Goal: Information Seeking & Learning: Learn about a topic

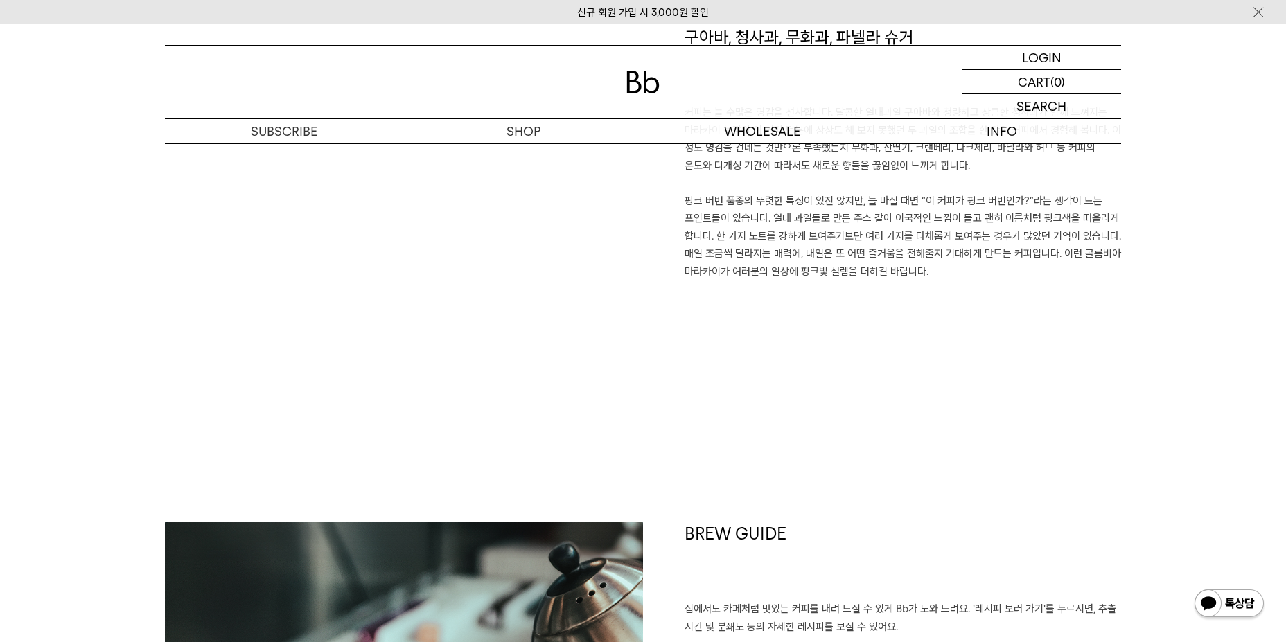
scroll to position [901, 0]
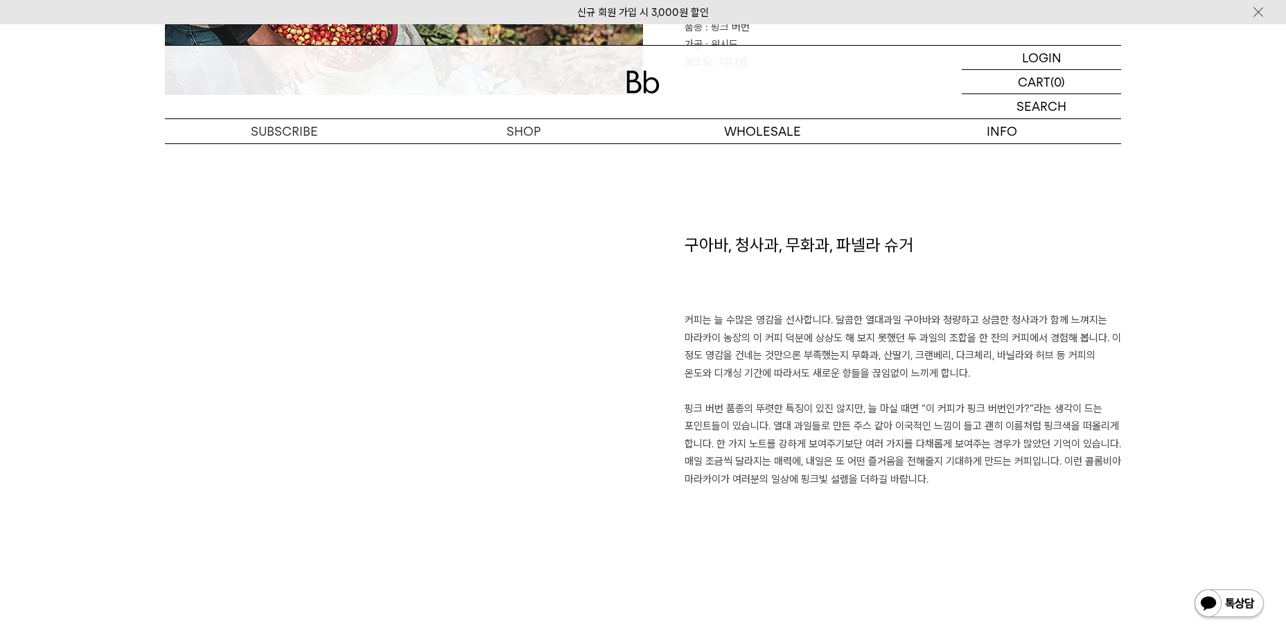
drag, startPoint x: 741, startPoint y: 409, endPoint x: 1034, endPoint y: 475, distance: 299.6
click at [1034, 475] on p "커피는 늘 수많은 영감을 선사합니다. 달콤한 열대과일 구아바와 청량하고 상큼한 청사과가 함께 느껴지는 마라카이 농장의 이 커피 덕분에 상상도 …" at bounding box center [902, 400] width 436 height 177
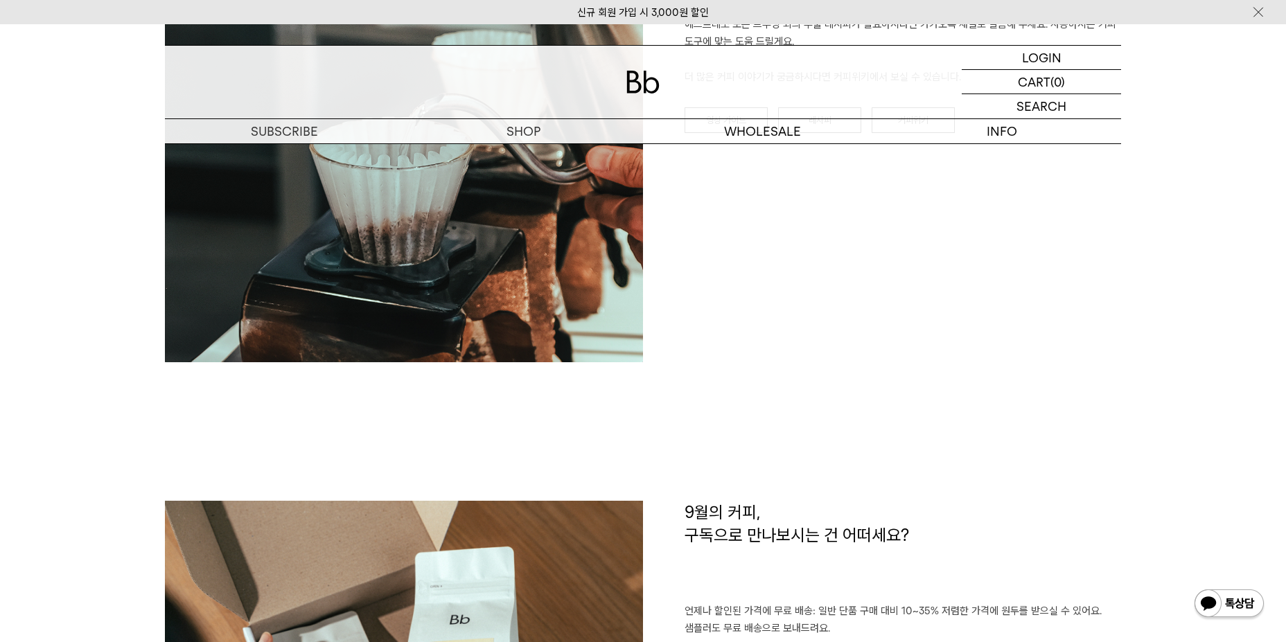
scroll to position [1663, 0]
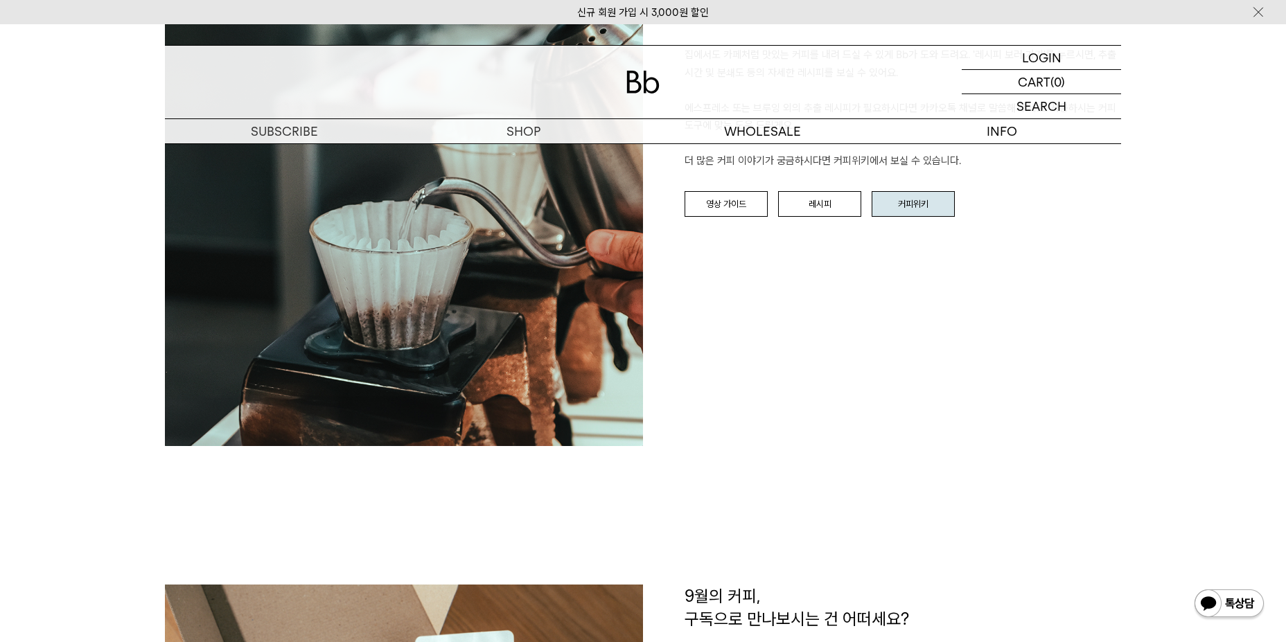
click at [929, 206] on link "커피위키" at bounding box center [912, 204] width 83 height 26
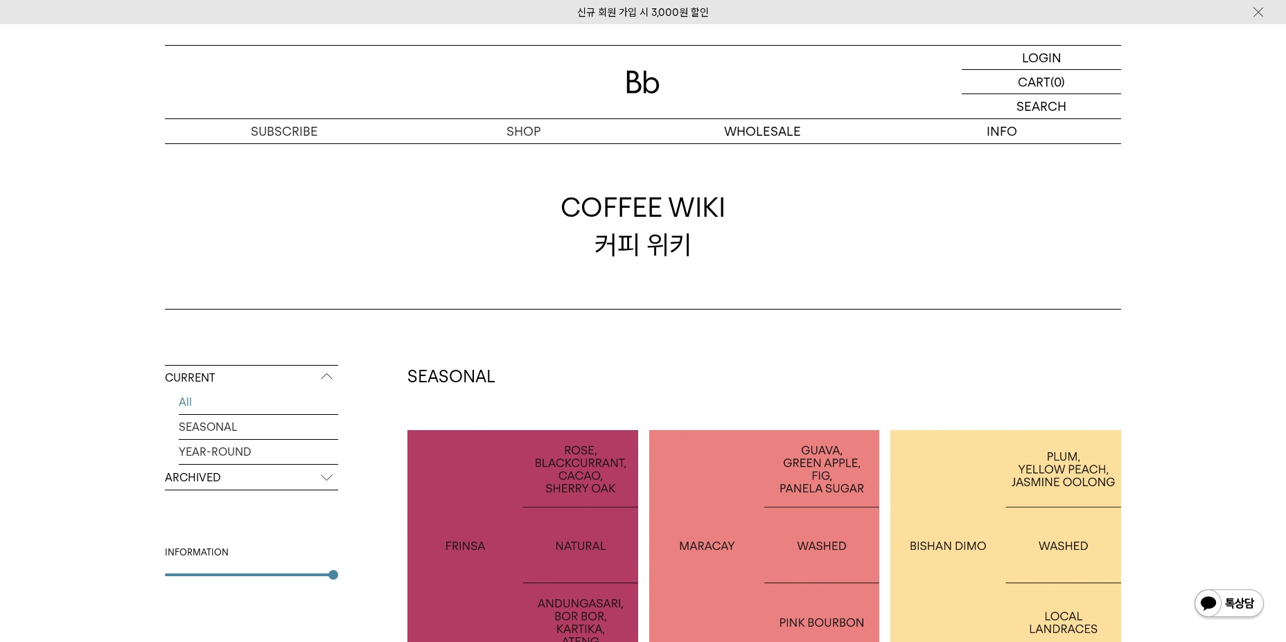
scroll to position [208, 0]
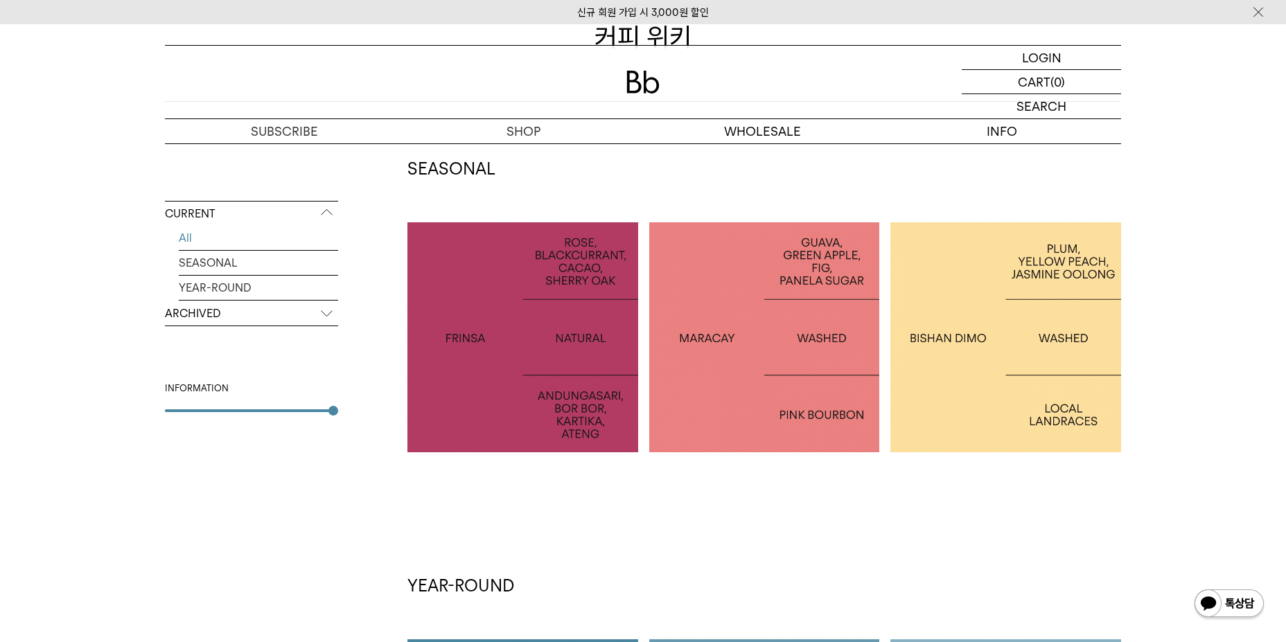
click at [989, 312] on div at bounding box center [1005, 337] width 231 height 231
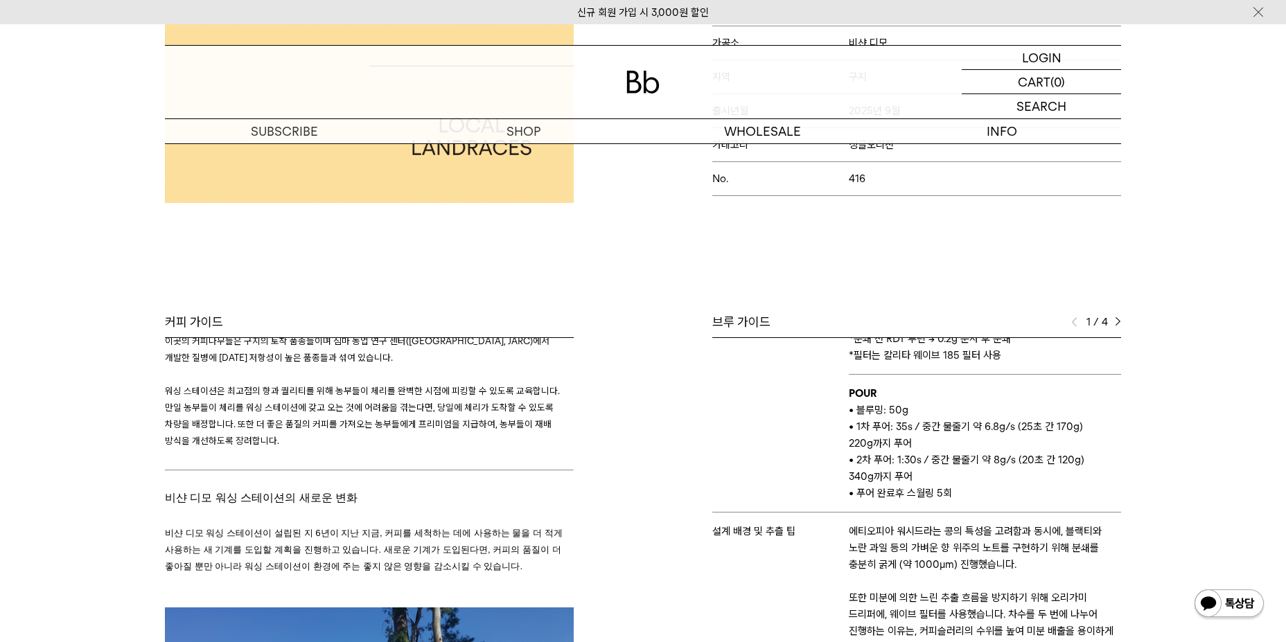
scroll to position [416, 0]
click at [1122, 319] on div "브루 가이드 1 / 4 스테이지 결 바리스타 유 추출 도구 오리가미 추출 레시피 HOT • Dose : 20g • Grind: 8.2 (Dit…" at bounding box center [885, 519] width 485 height 408
click at [1118, 319] on img at bounding box center [1118, 323] width 6 height 10
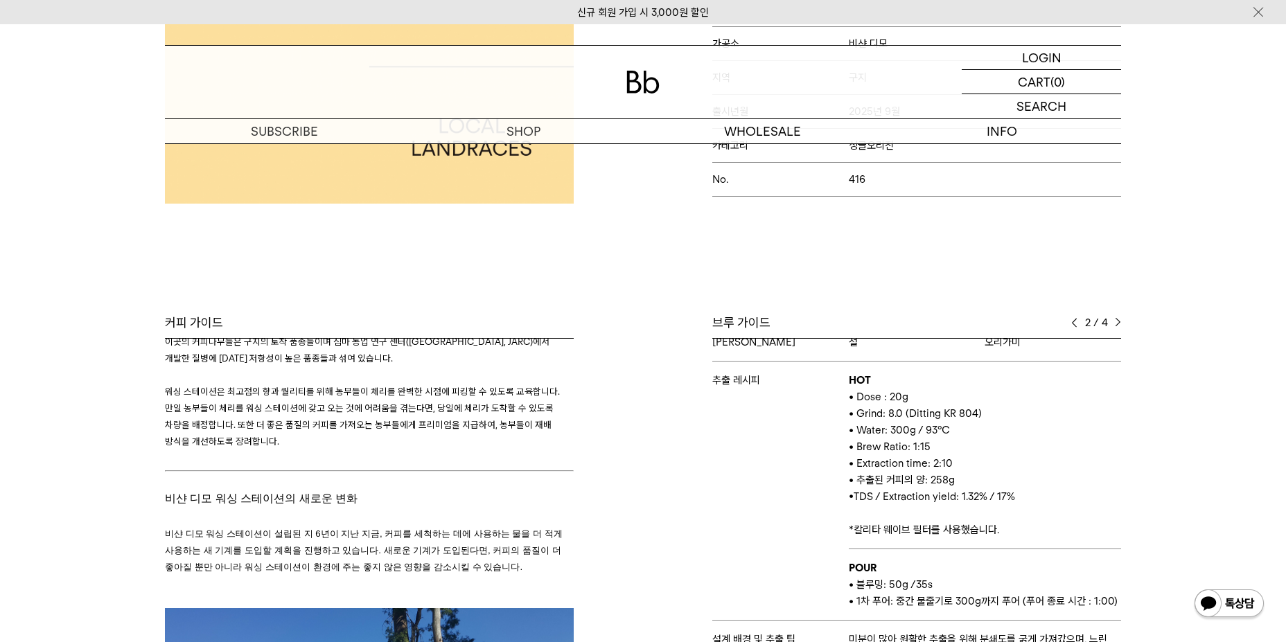
scroll to position [0, 0]
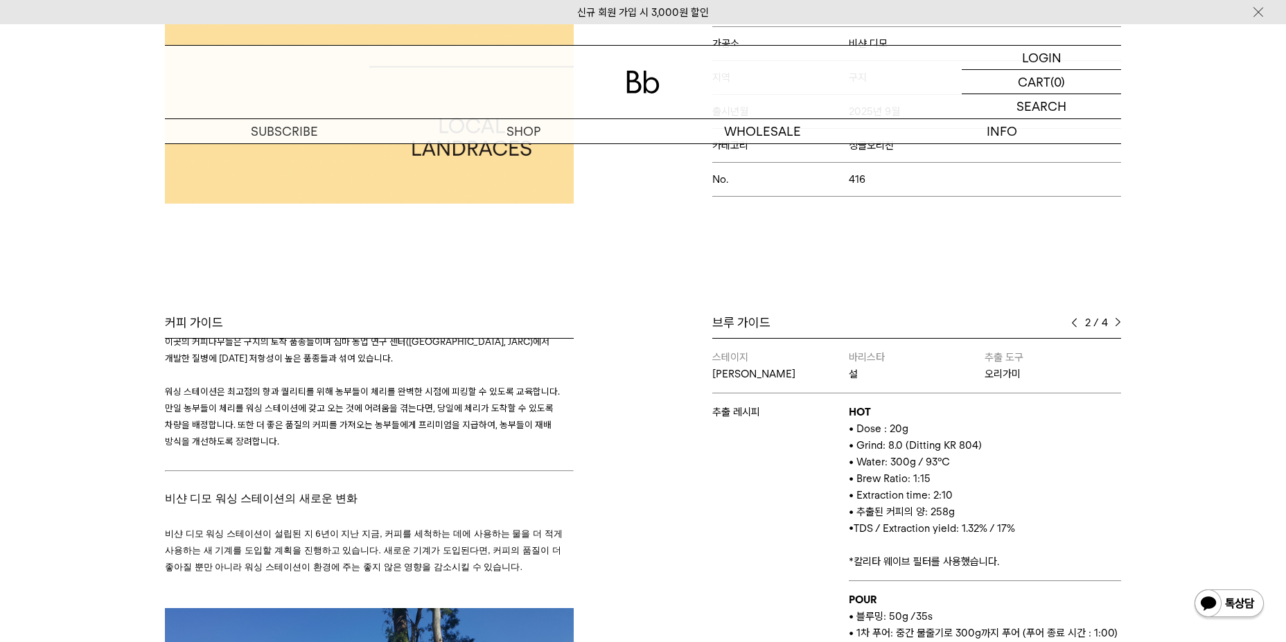
click at [1070, 319] on div "브루 가이드" at bounding box center [916, 323] width 409 height 17
click at [1073, 321] on img at bounding box center [1074, 323] width 6 height 10
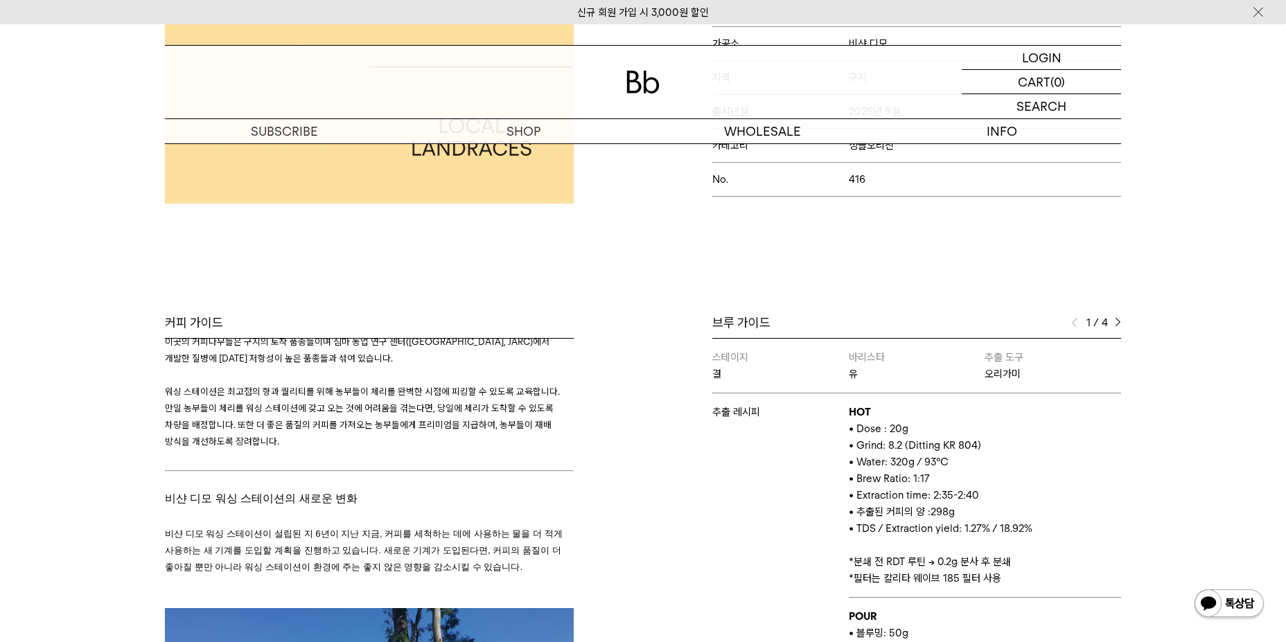
click at [1119, 322] on img at bounding box center [1118, 323] width 6 height 10
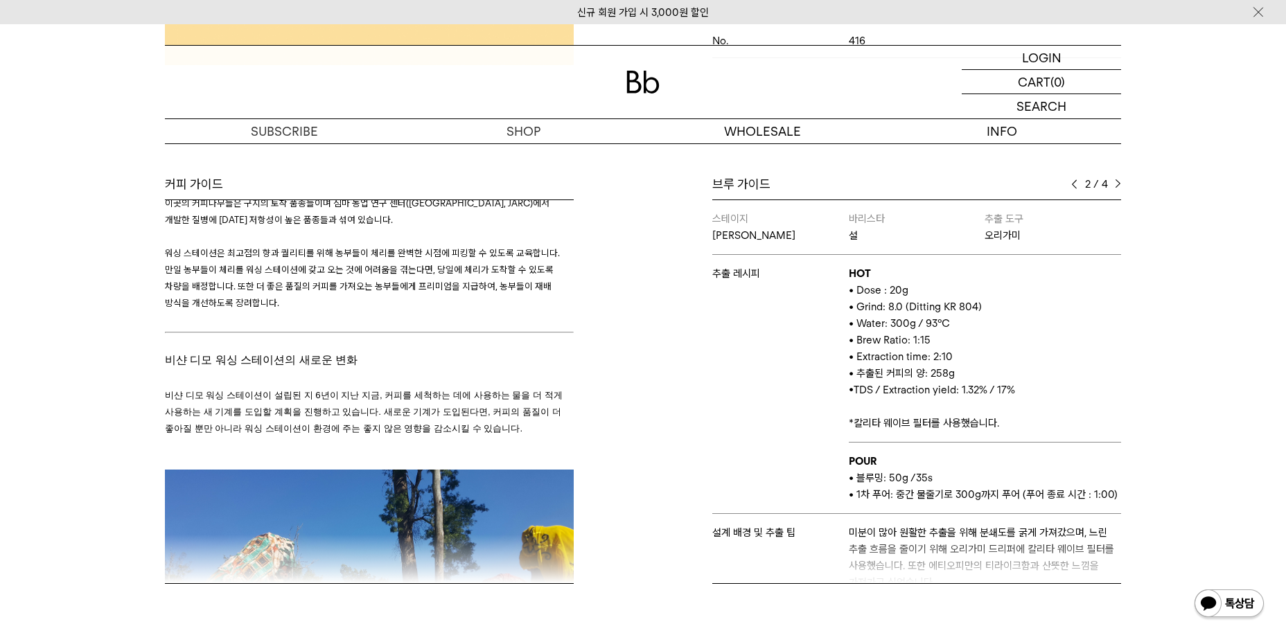
click at [1115, 183] on img at bounding box center [1118, 184] width 6 height 10
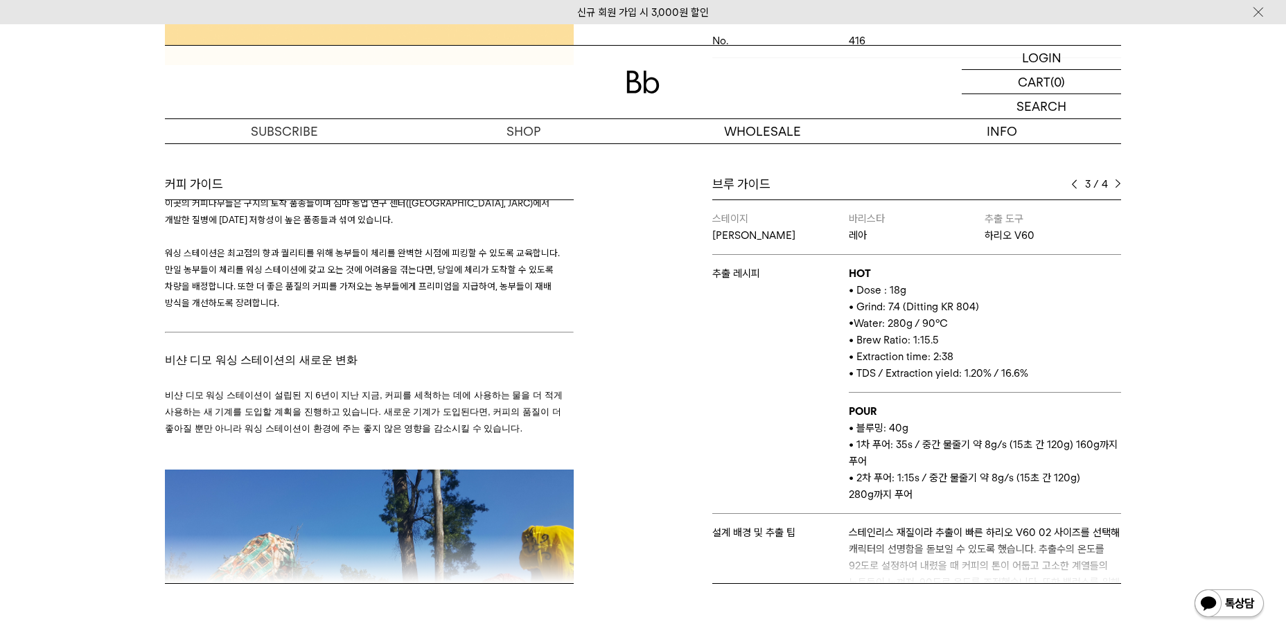
click at [1070, 181] on div "브루 가이드" at bounding box center [916, 184] width 409 height 17
click at [1075, 183] on img at bounding box center [1074, 184] width 6 height 10
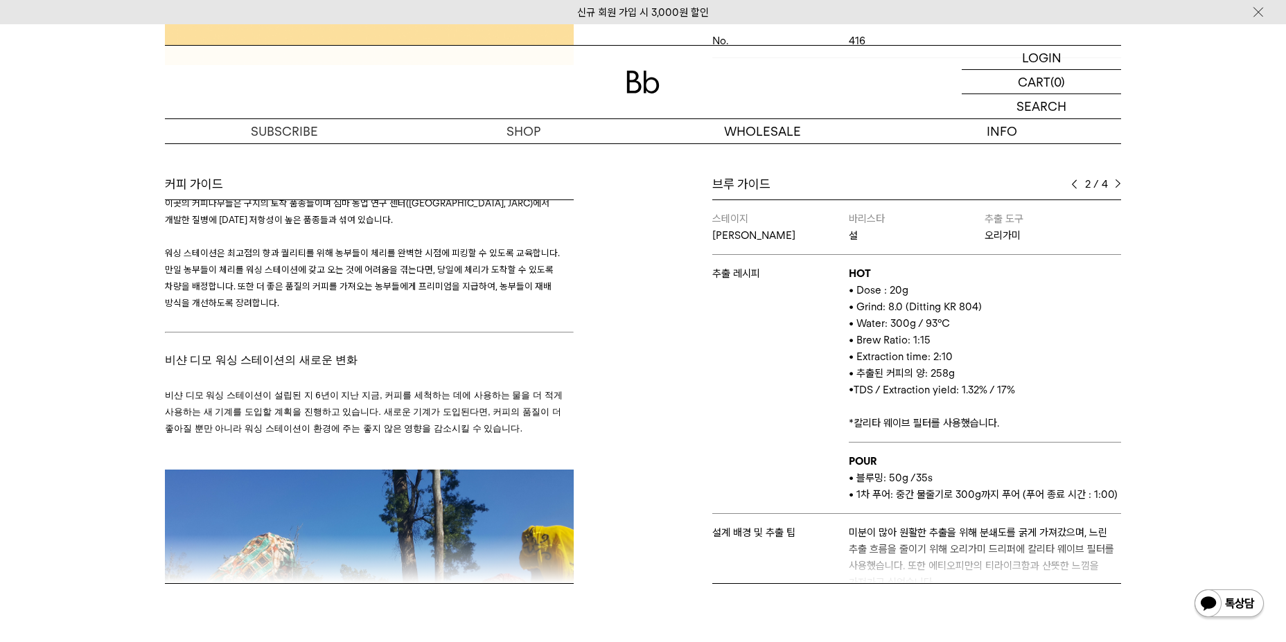
click at [1075, 183] on img at bounding box center [1074, 184] width 6 height 10
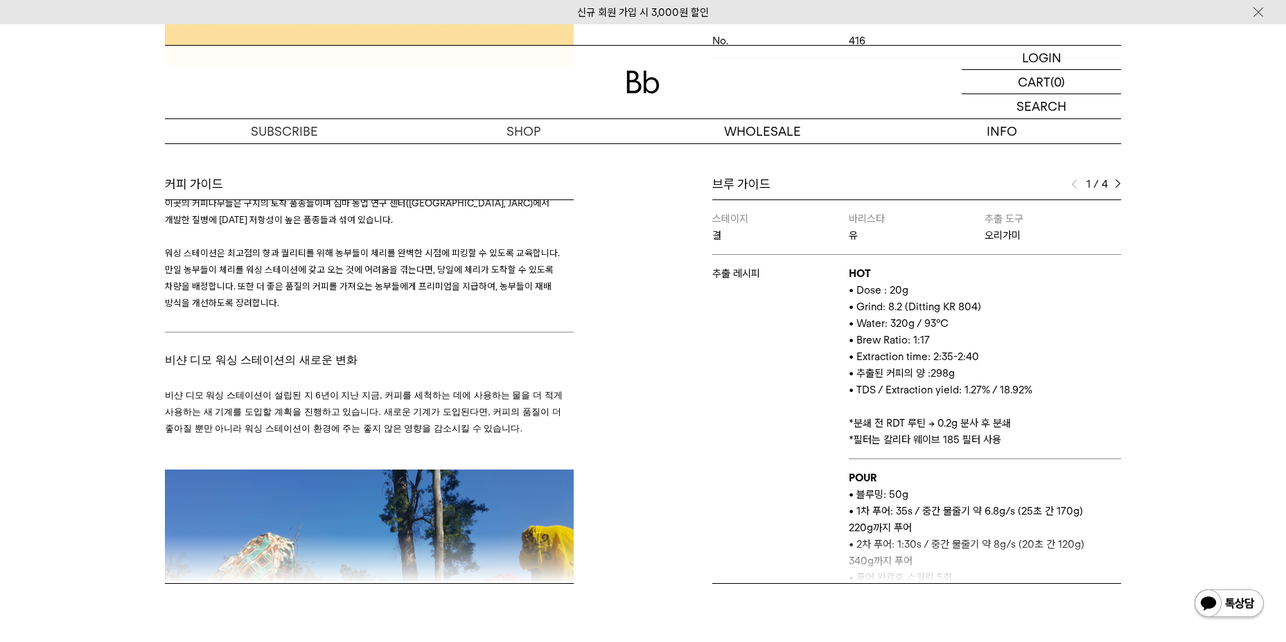
click at [1114, 189] on div "1 / 4" at bounding box center [1096, 184] width 50 height 17
click at [1120, 185] on img at bounding box center [1118, 184] width 6 height 10
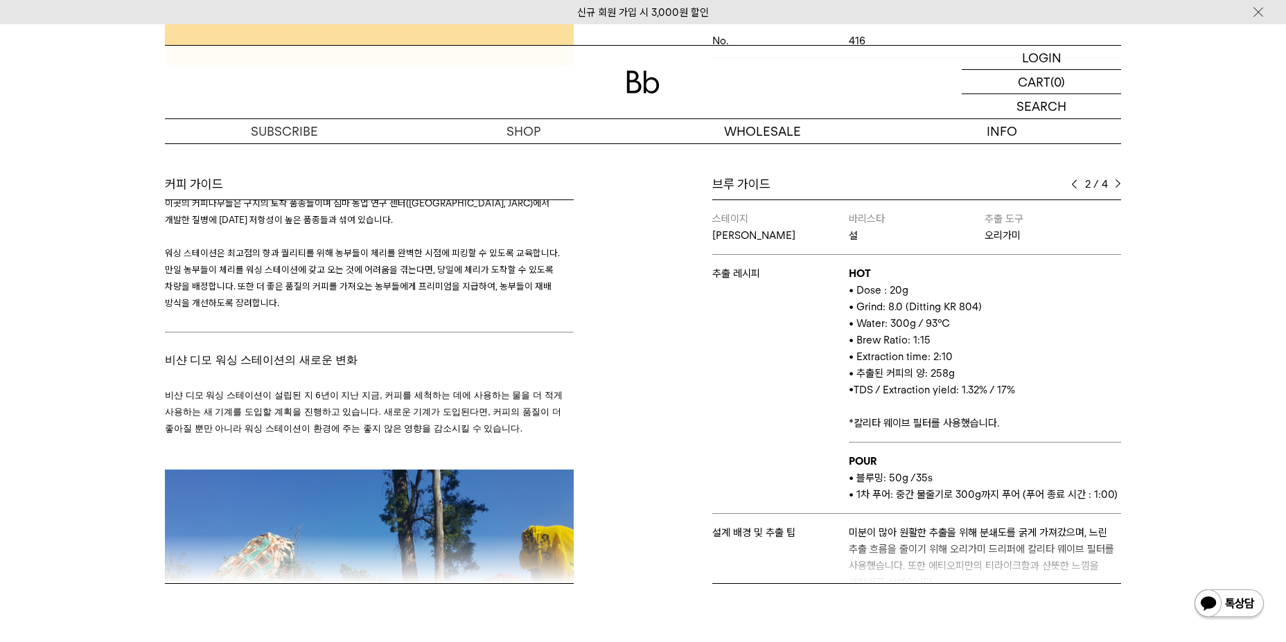
click at [1120, 185] on img at bounding box center [1118, 184] width 6 height 10
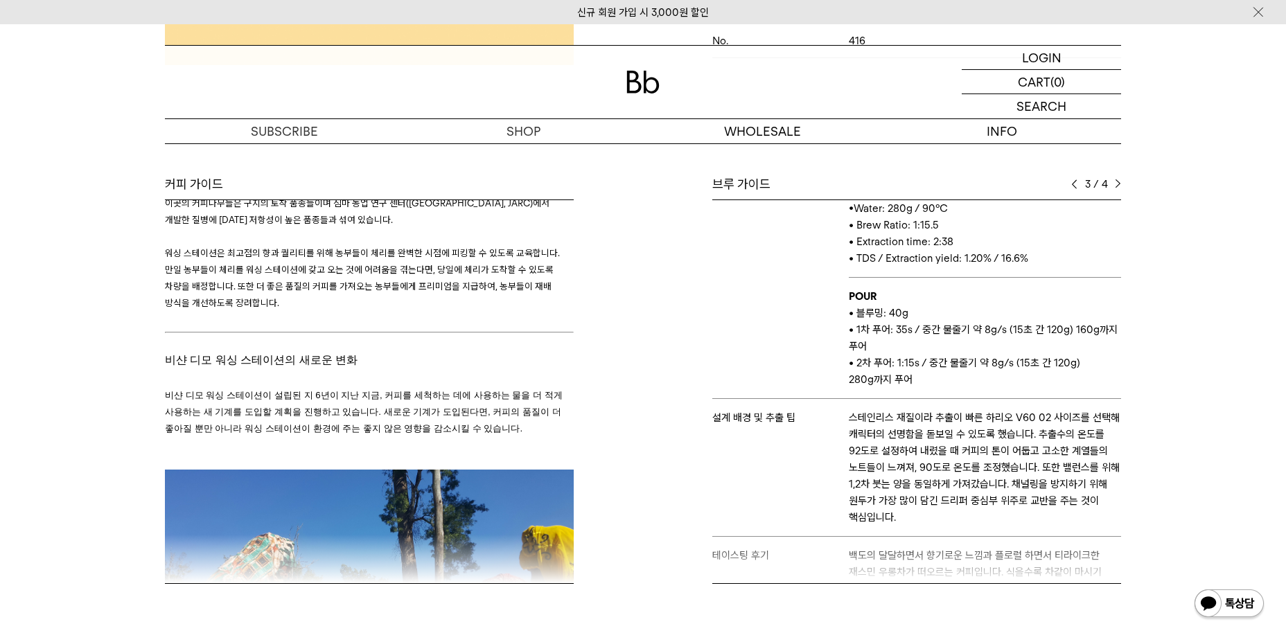
scroll to position [139, 0]
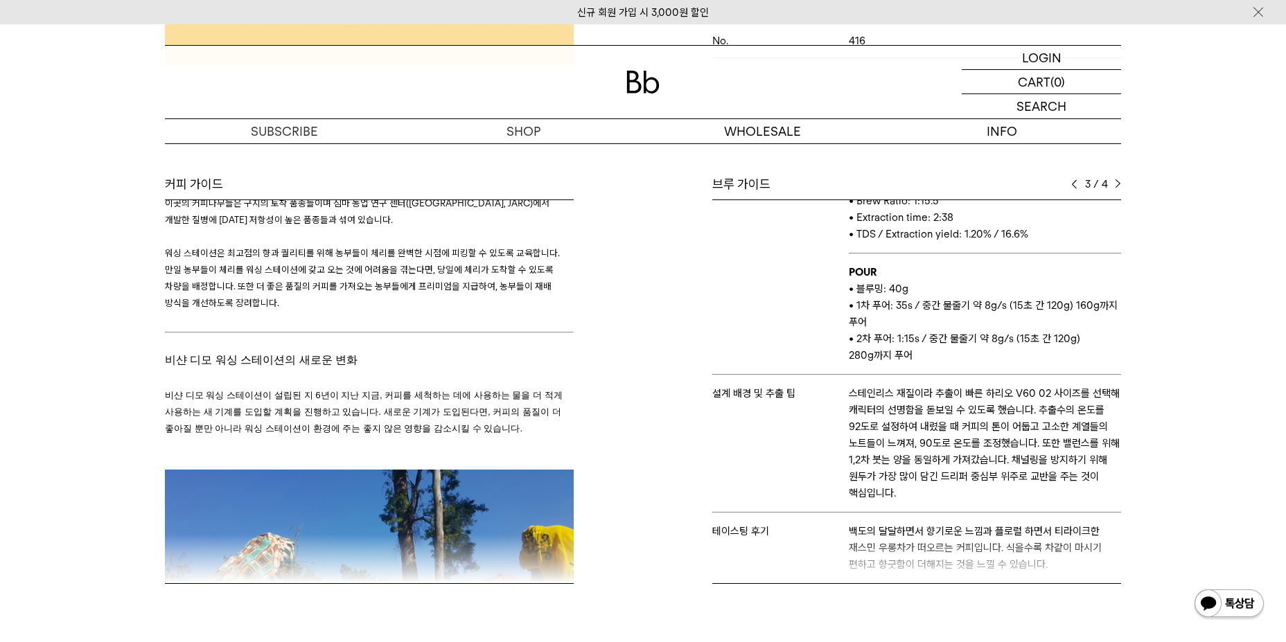
click at [1119, 181] on img at bounding box center [1118, 184] width 6 height 10
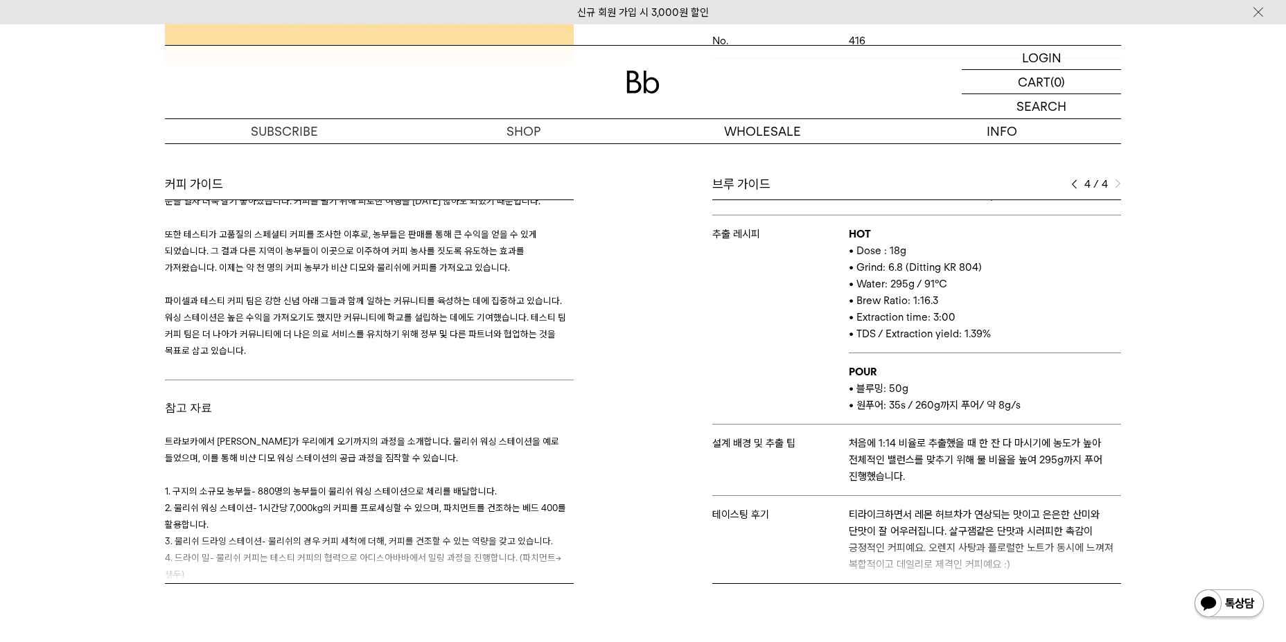
scroll to position [2656, 0]
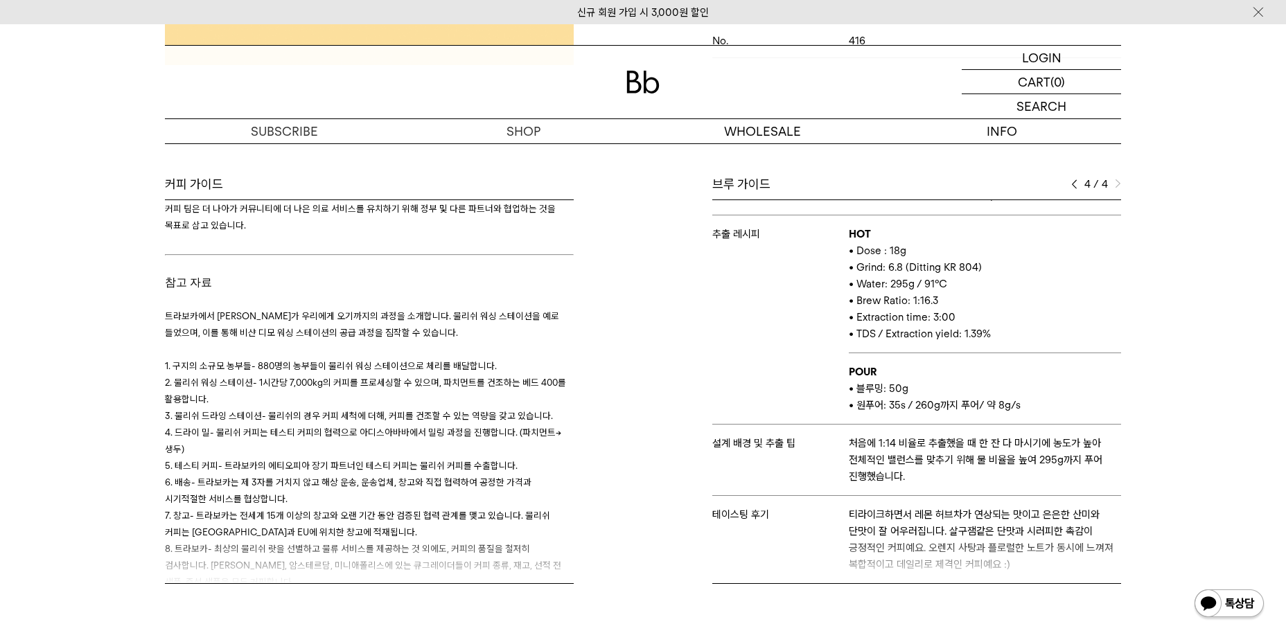
click at [335, 460] on span "- 트라보카의 에티오피아 장기 파트너인 테스티 커피는 물리쉬 커피를 수출합니다." at bounding box center [367, 465] width 299 height 11
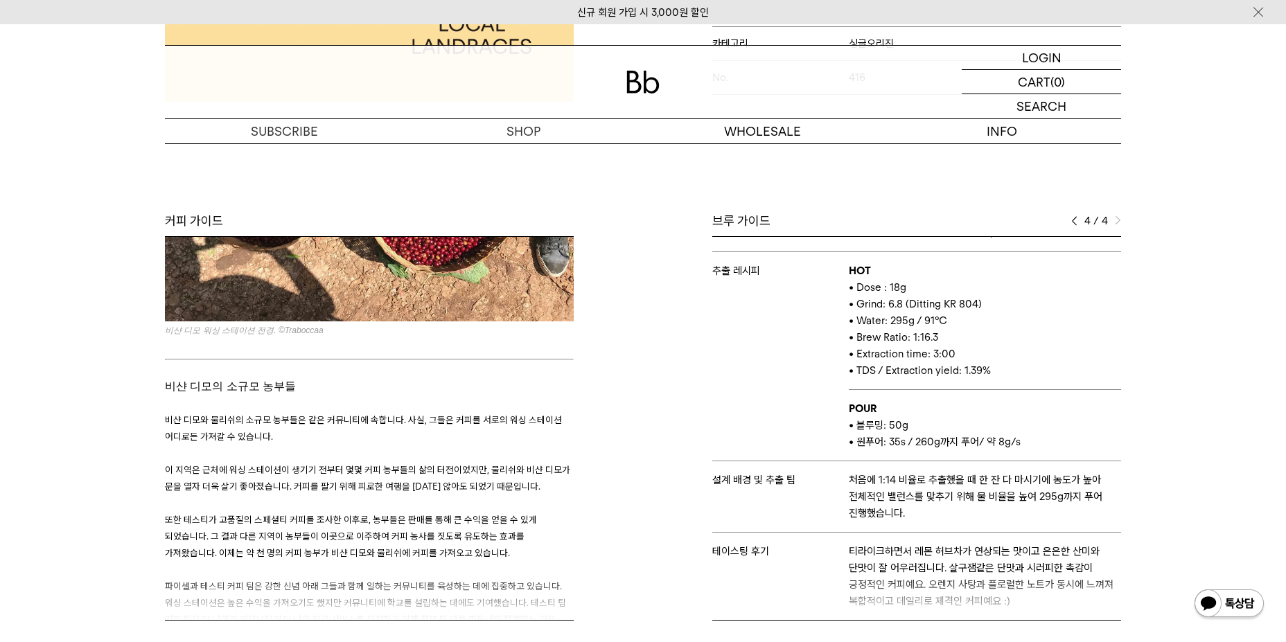
scroll to position [693, 0]
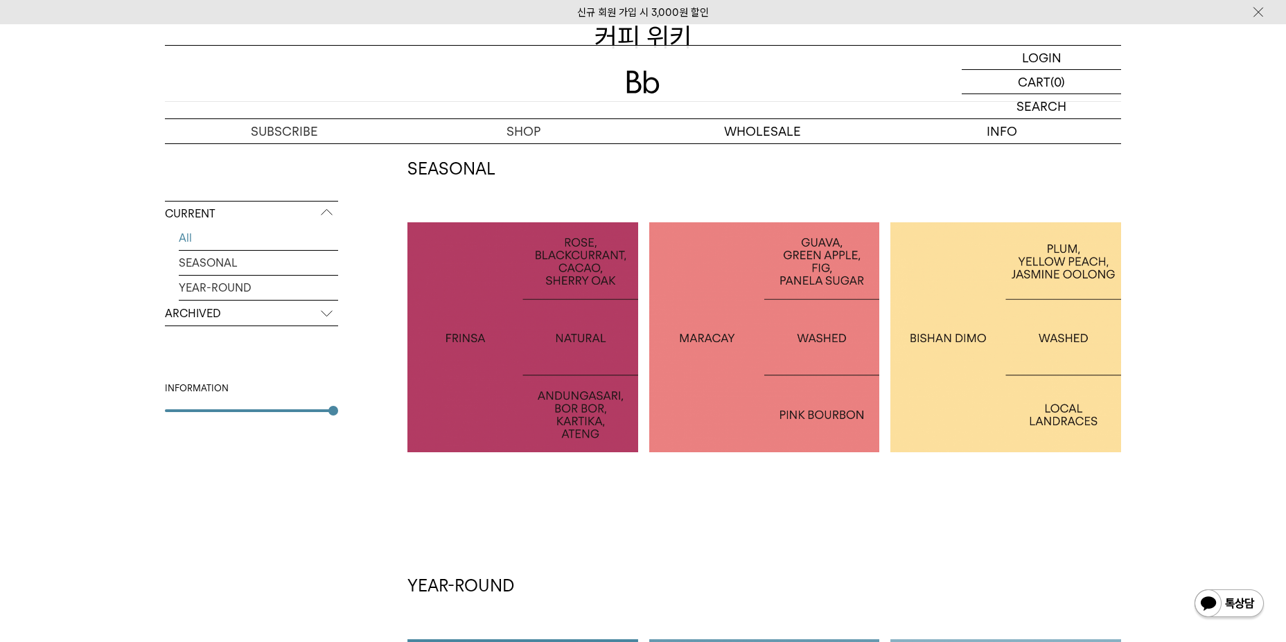
click at [775, 383] on div at bounding box center [764, 337] width 231 height 231
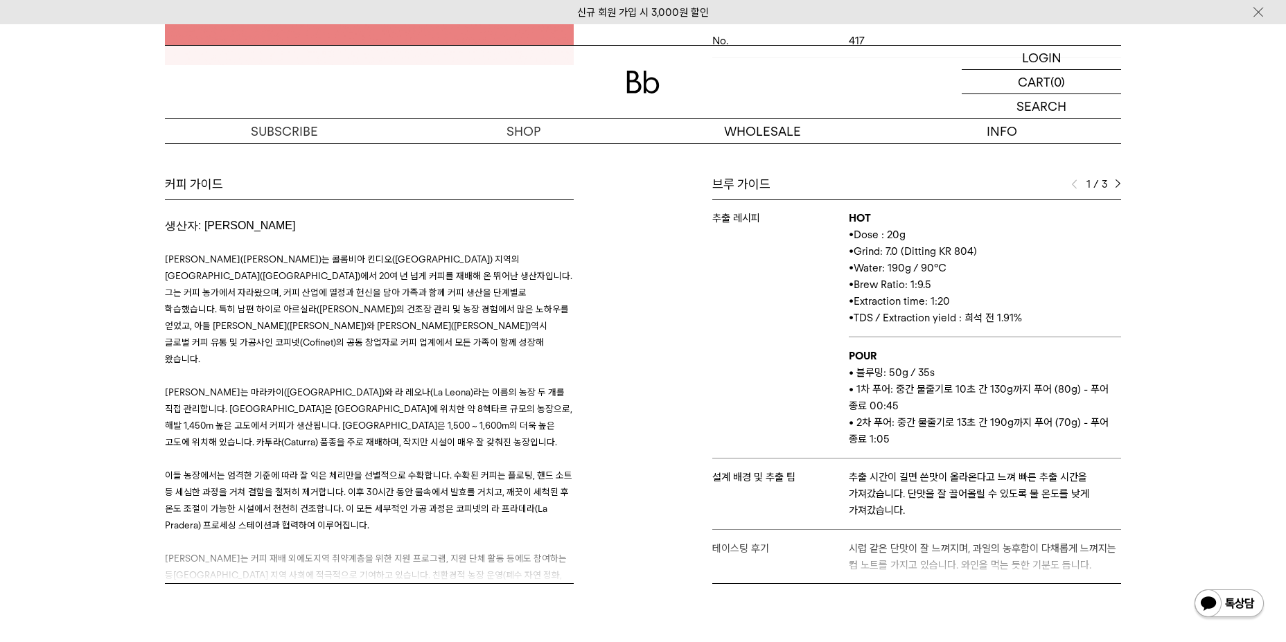
scroll to position [56, 0]
click at [1117, 181] on img at bounding box center [1118, 184] width 6 height 10
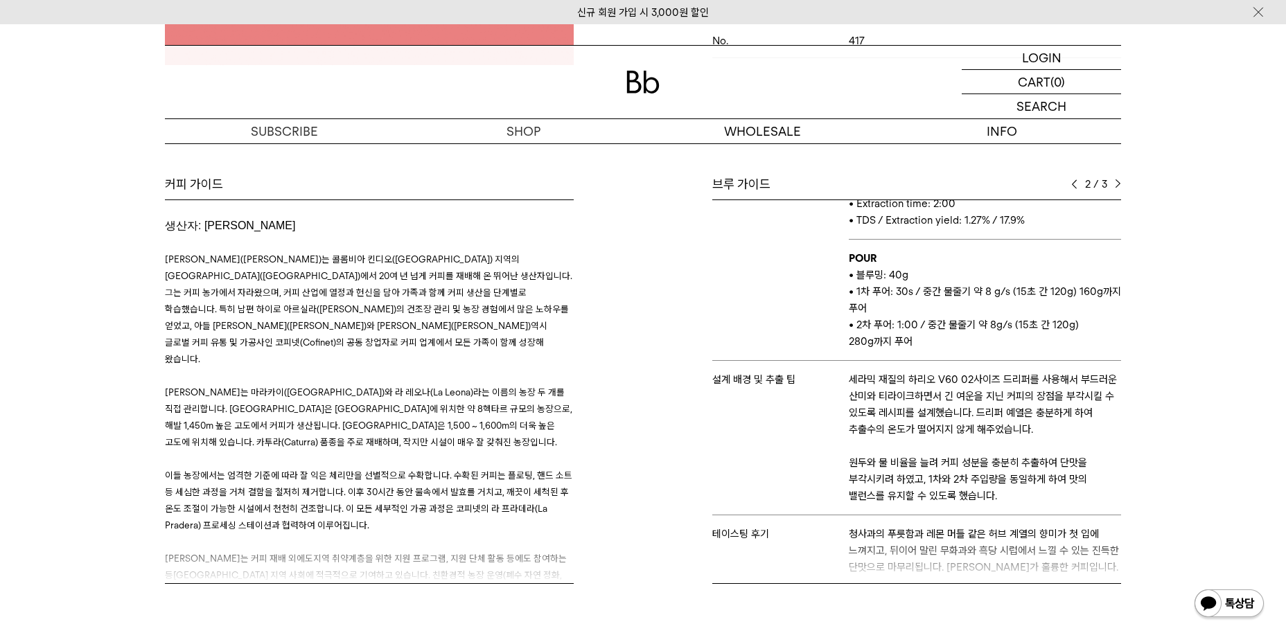
scroll to position [156, 0]
click at [1118, 184] on img at bounding box center [1118, 184] width 6 height 10
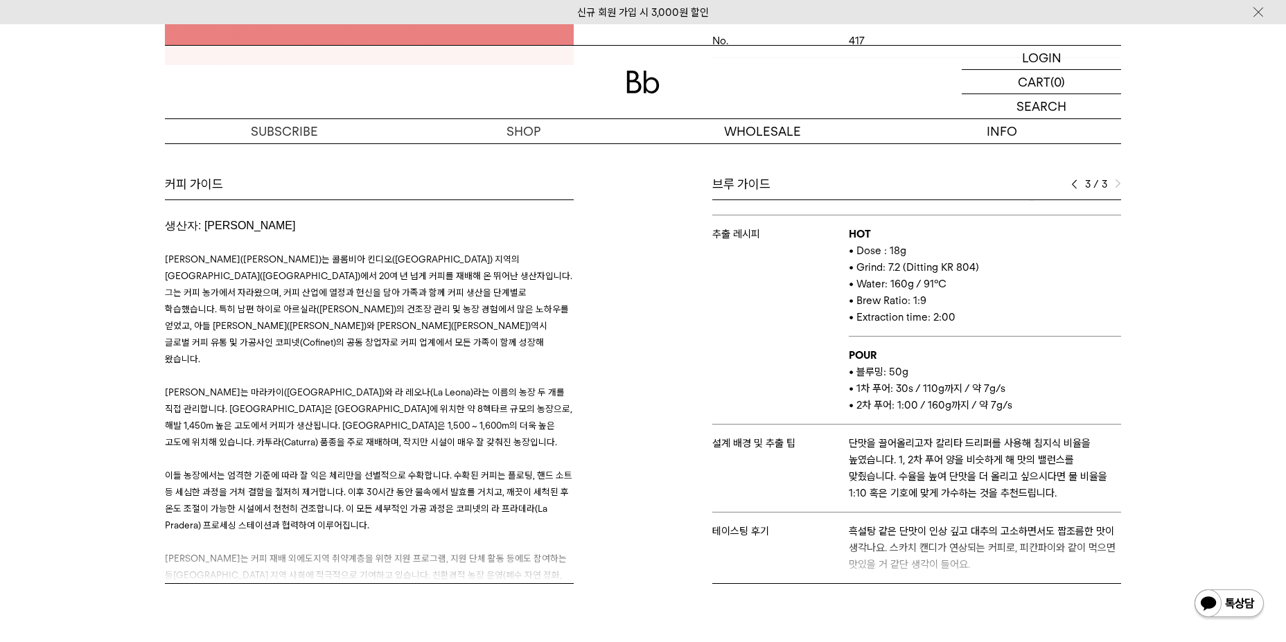
scroll to position [0, 0]
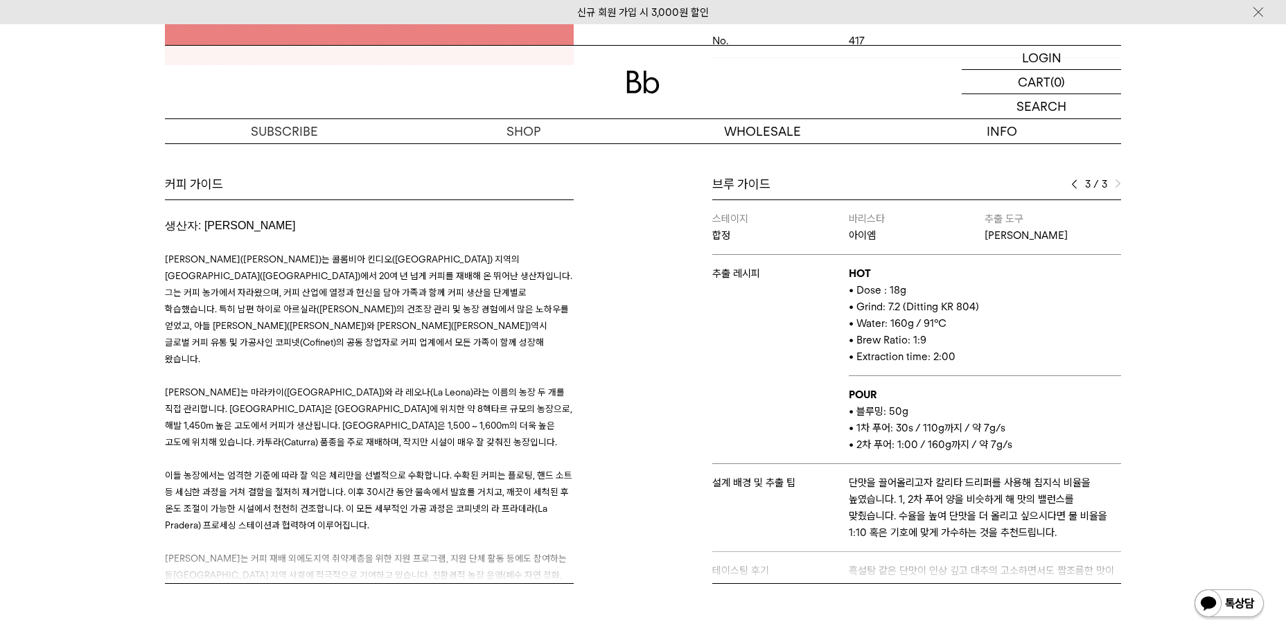
click at [1074, 184] on img at bounding box center [1074, 184] width 6 height 10
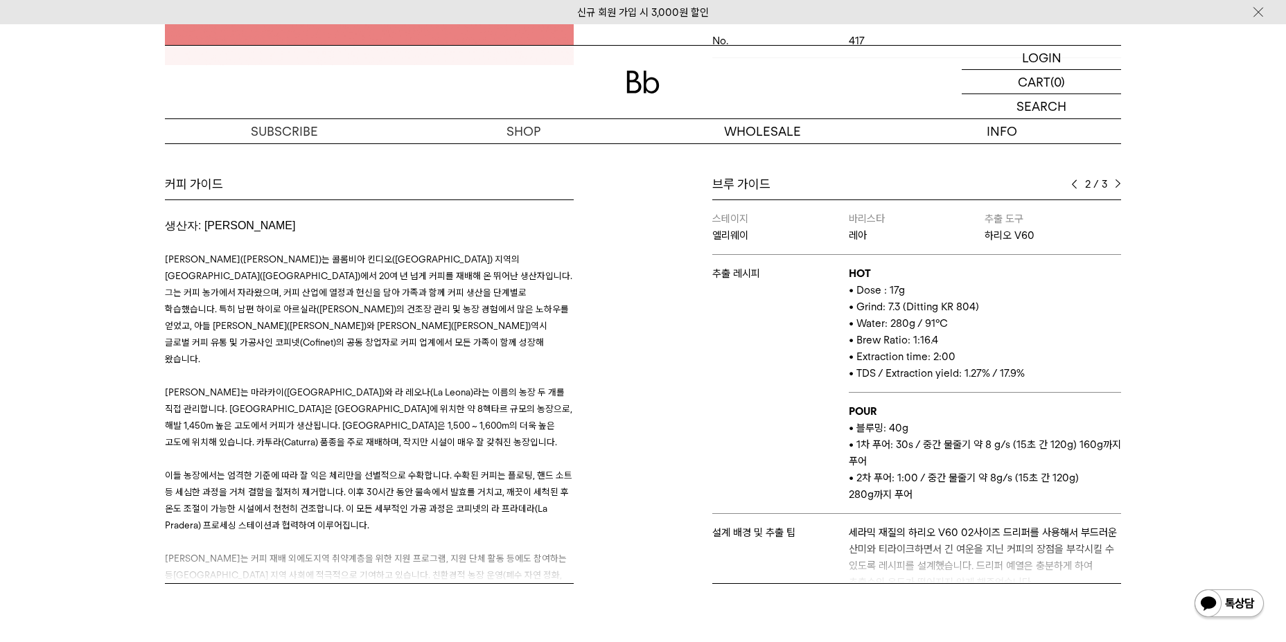
click at [1074, 184] on img at bounding box center [1074, 184] width 6 height 10
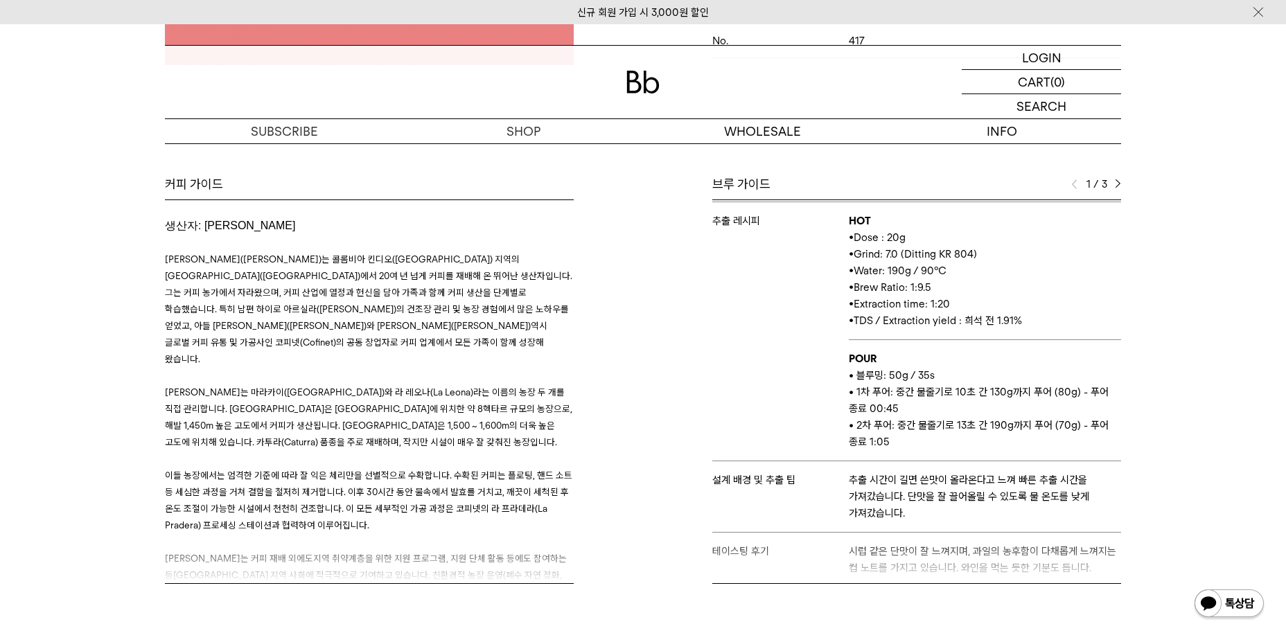
scroll to position [56, 0]
click at [1113, 184] on div "1 / 3" at bounding box center [1096, 184] width 50 height 17
click at [1116, 182] on img at bounding box center [1118, 184] width 6 height 10
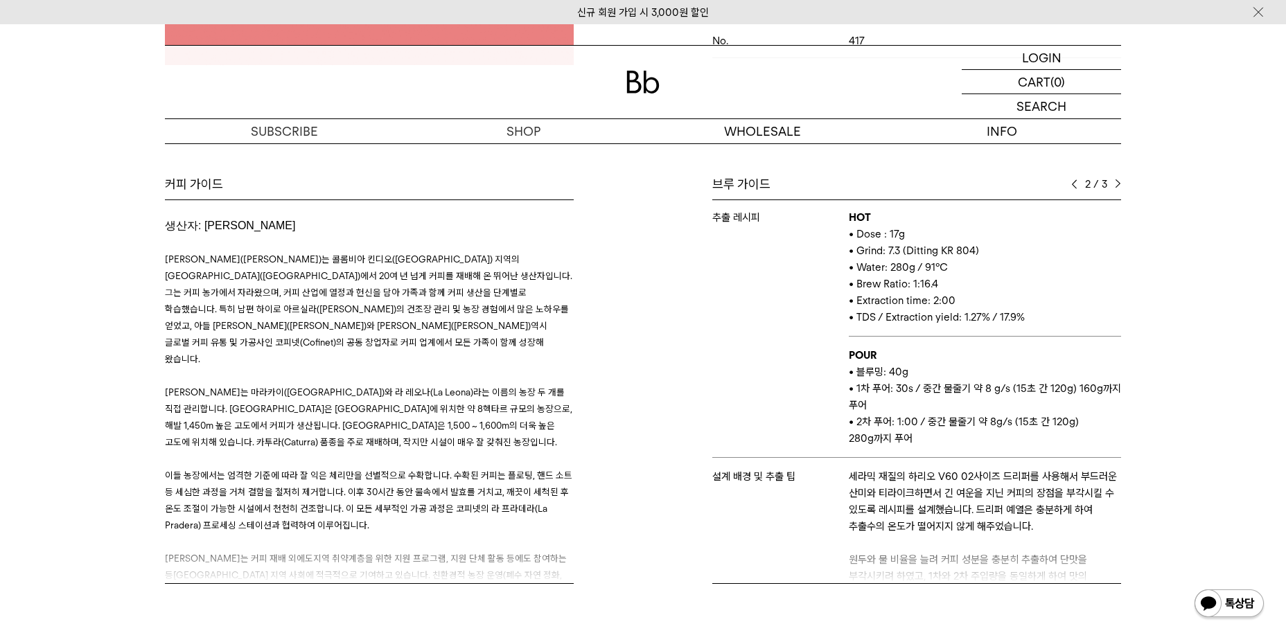
click at [1118, 183] on img at bounding box center [1118, 184] width 6 height 10
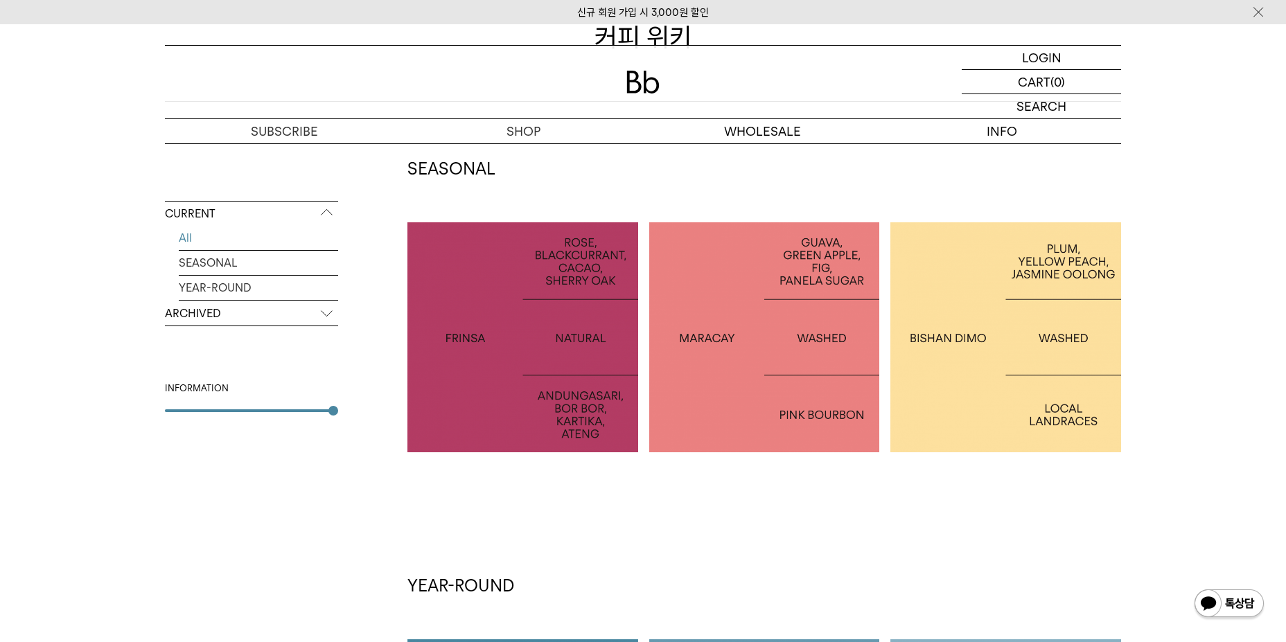
click at [418, 328] on p "INDONESIA FRINSA NATURAL" at bounding box center [522, 337] width 231 height 20
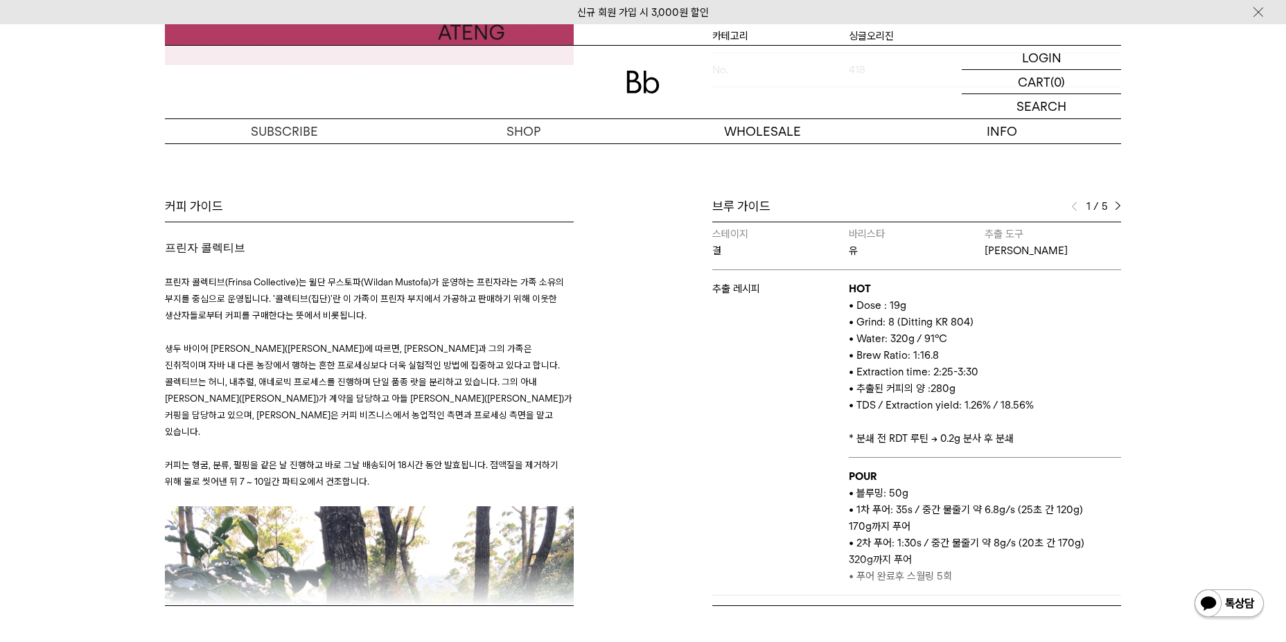
scroll to position [51, 0]
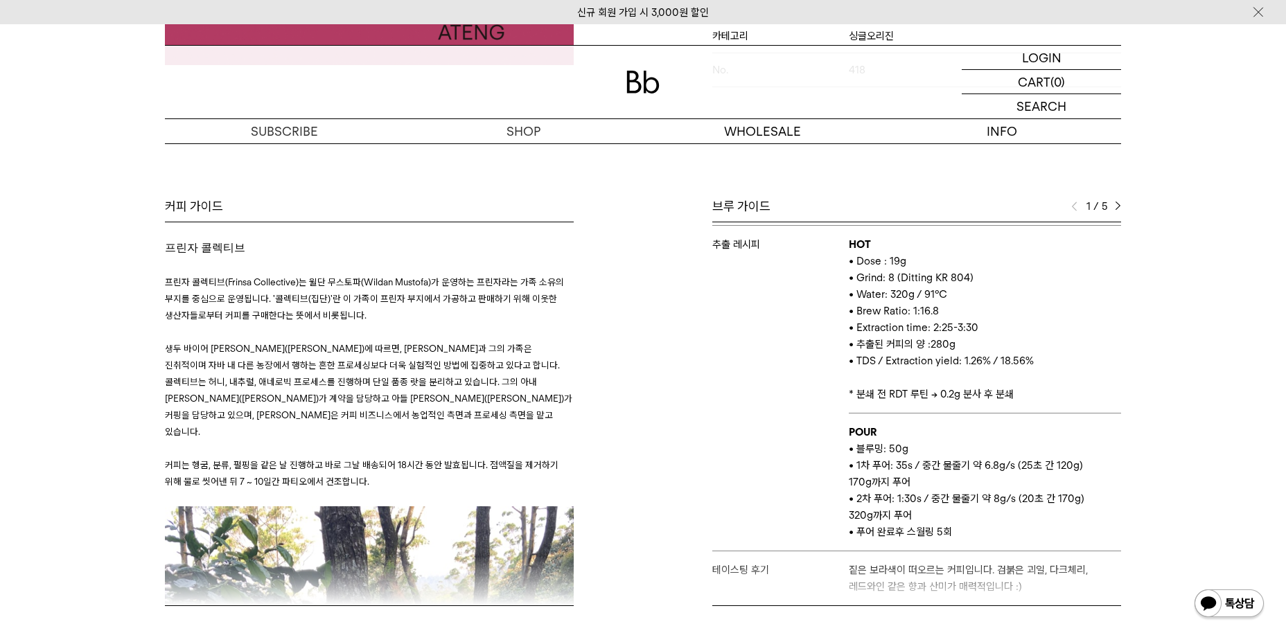
click at [1124, 198] on div "브루 가이드 1 / 5 스테이지 결 바리스타 유 추출 도구 칼리타 웨이브 추출 레시피 HOT • Dose : 19g • Grind: 8 (Di…" at bounding box center [885, 402] width 485 height 408
click at [1119, 202] on img at bounding box center [1118, 207] width 6 height 10
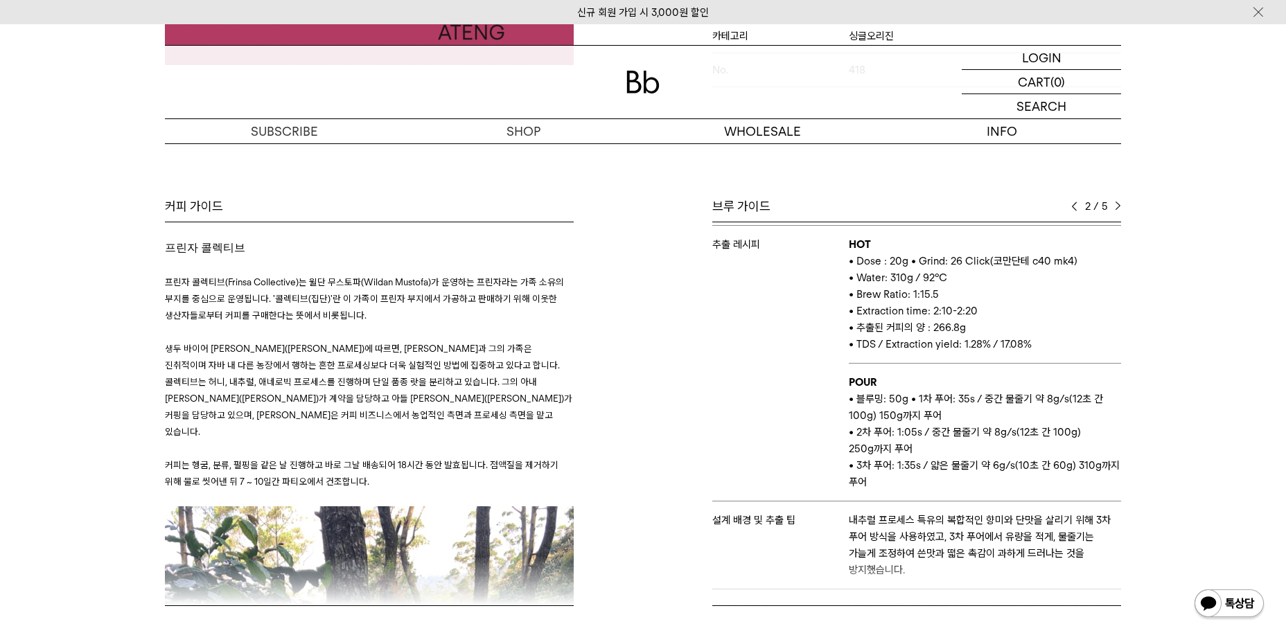
click at [1115, 202] on img at bounding box center [1118, 207] width 6 height 10
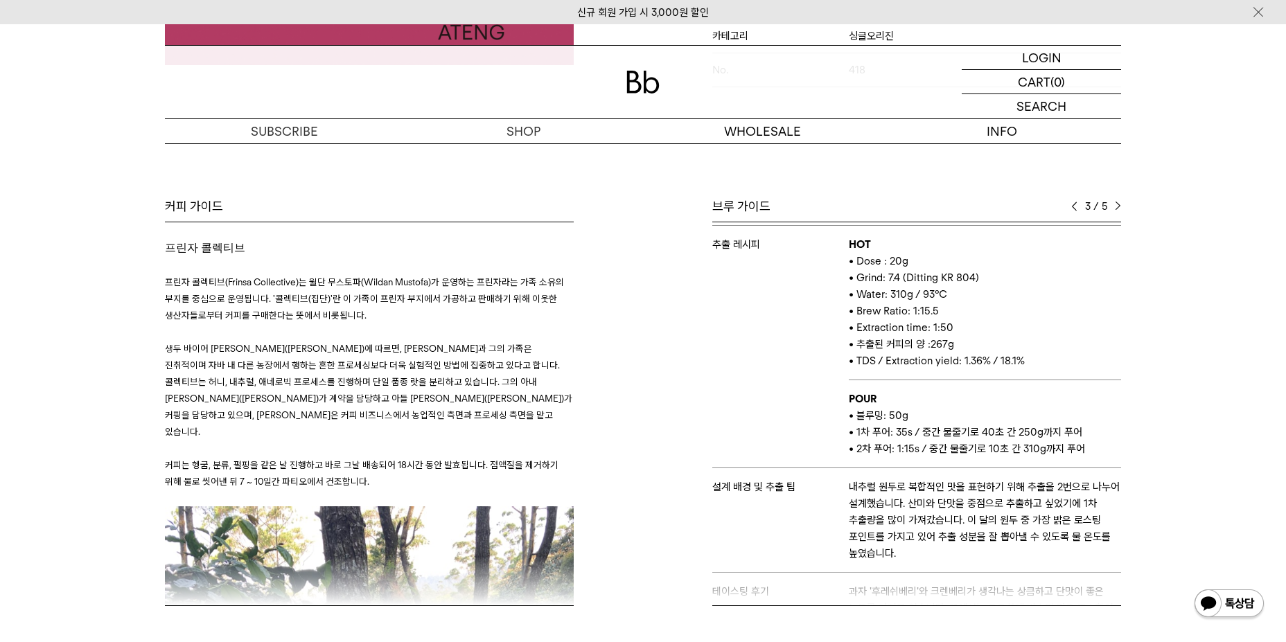
scroll to position [0, 0]
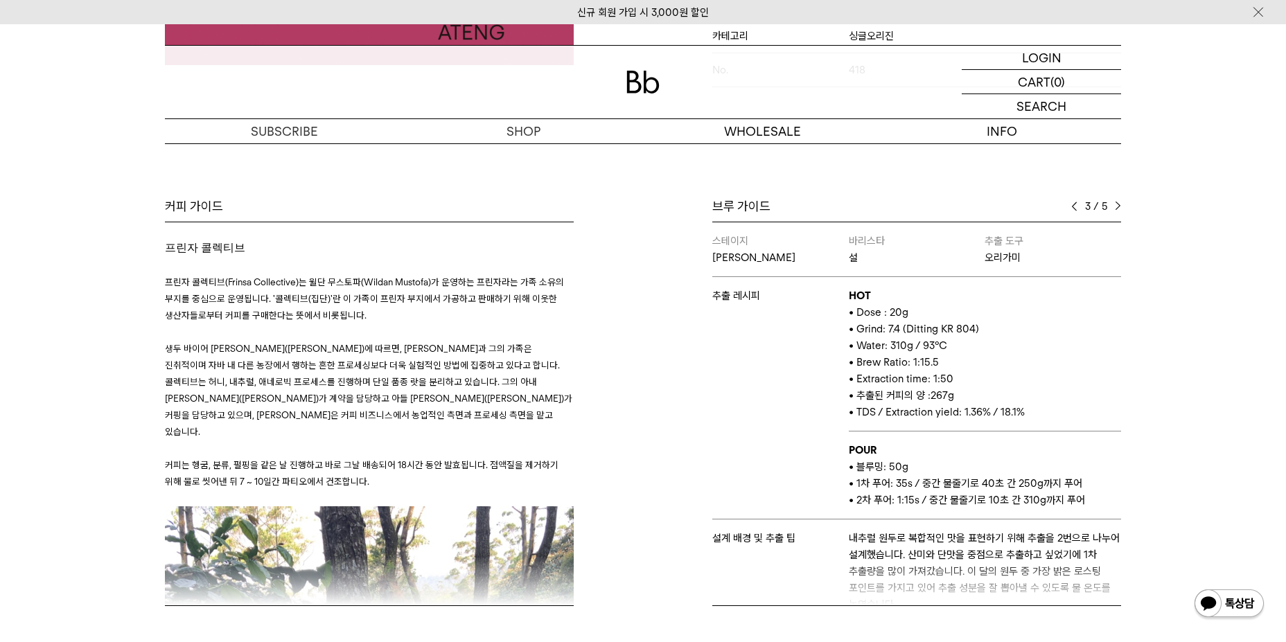
click at [1077, 202] on img at bounding box center [1074, 207] width 6 height 10
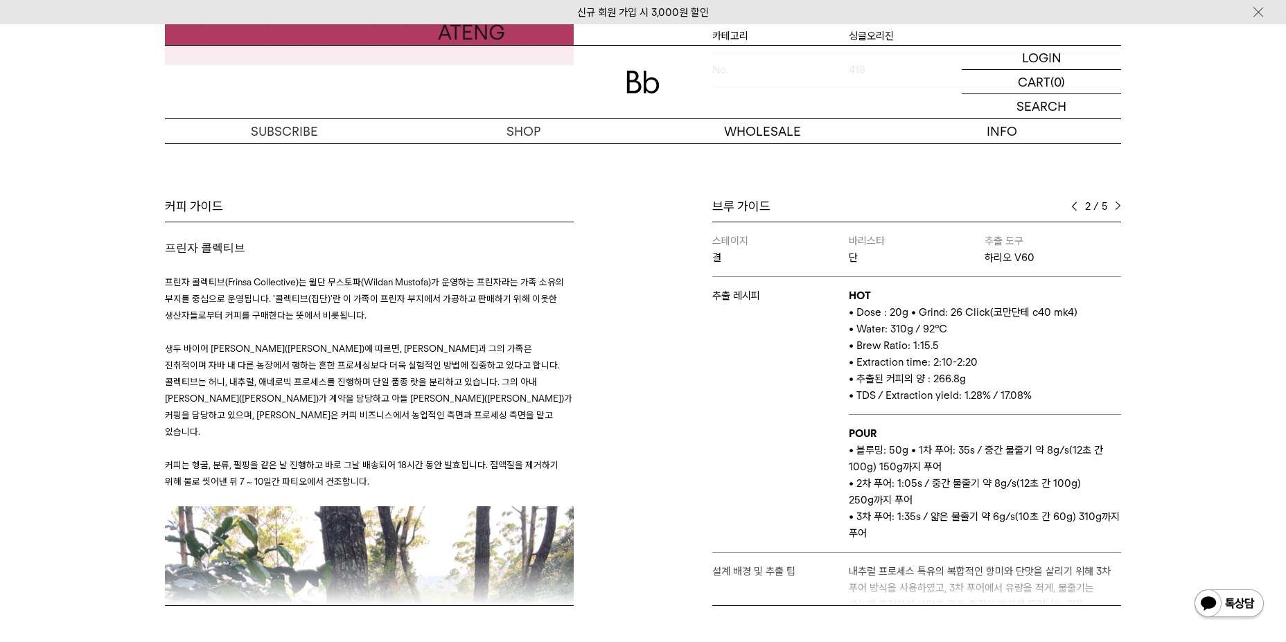
click at [1113, 198] on div "2 / 5" at bounding box center [1096, 206] width 50 height 17
click at [1115, 202] on img at bounding box center [1118, 207] width 6 height 10
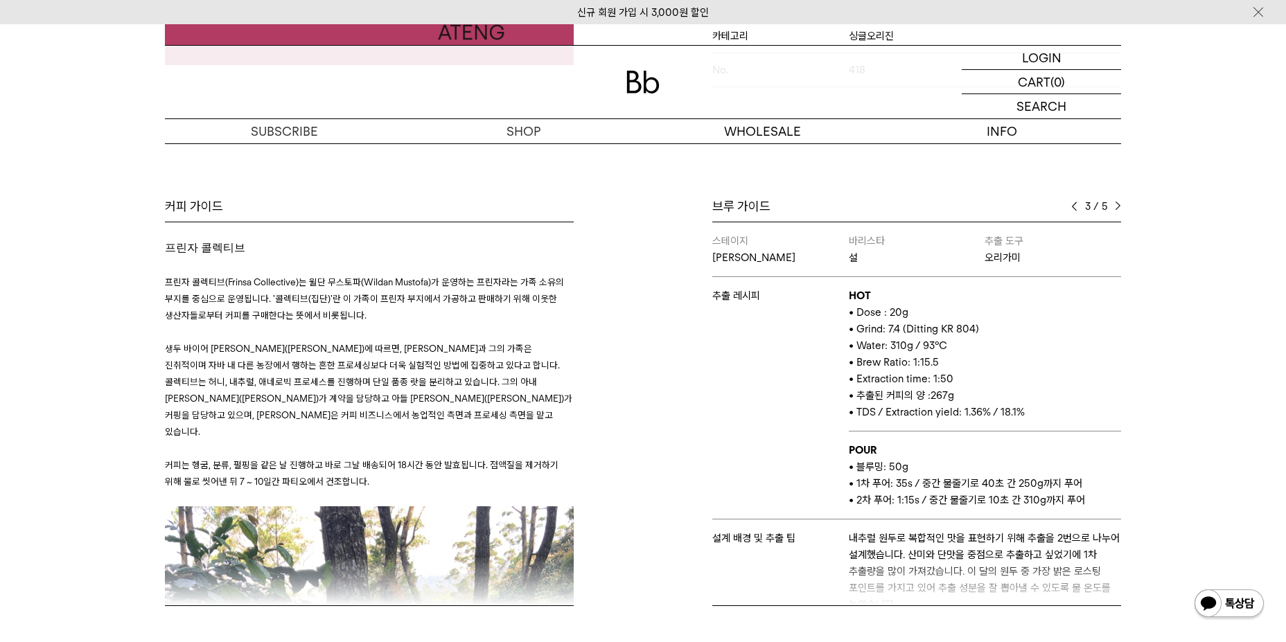
click at [1115, 202] on img at bounding box center [1118, 207] width 6 height 10
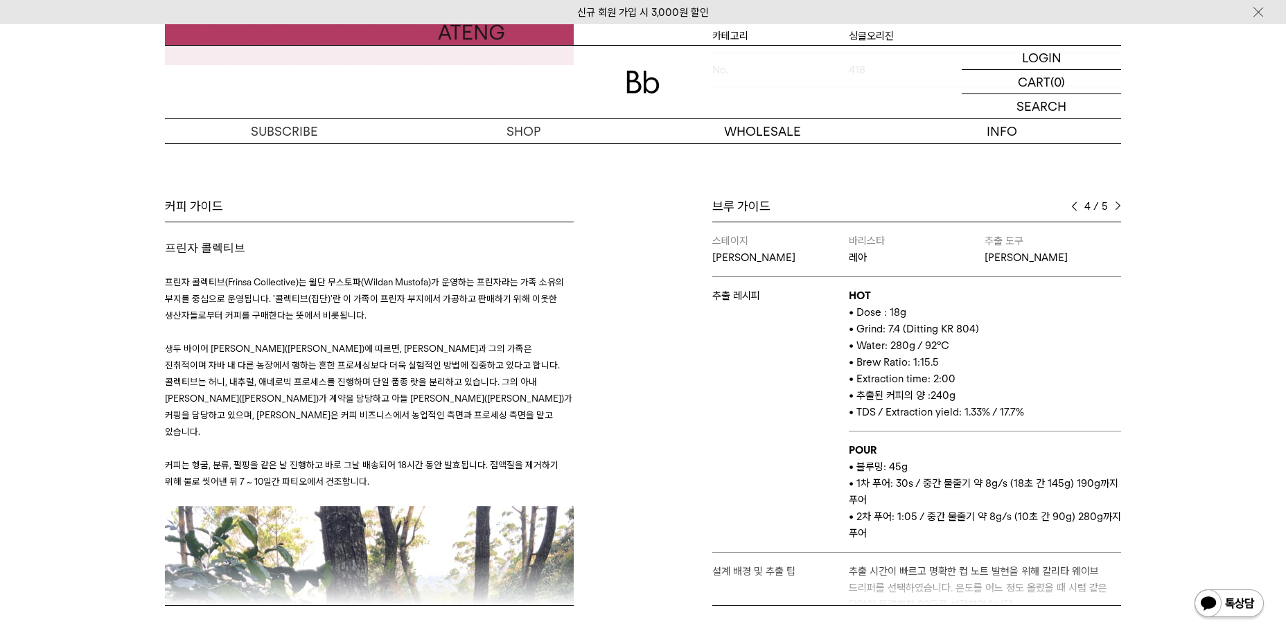
click at [1115, 202] on img at bounding box center [1118, 207] width 6 height 10
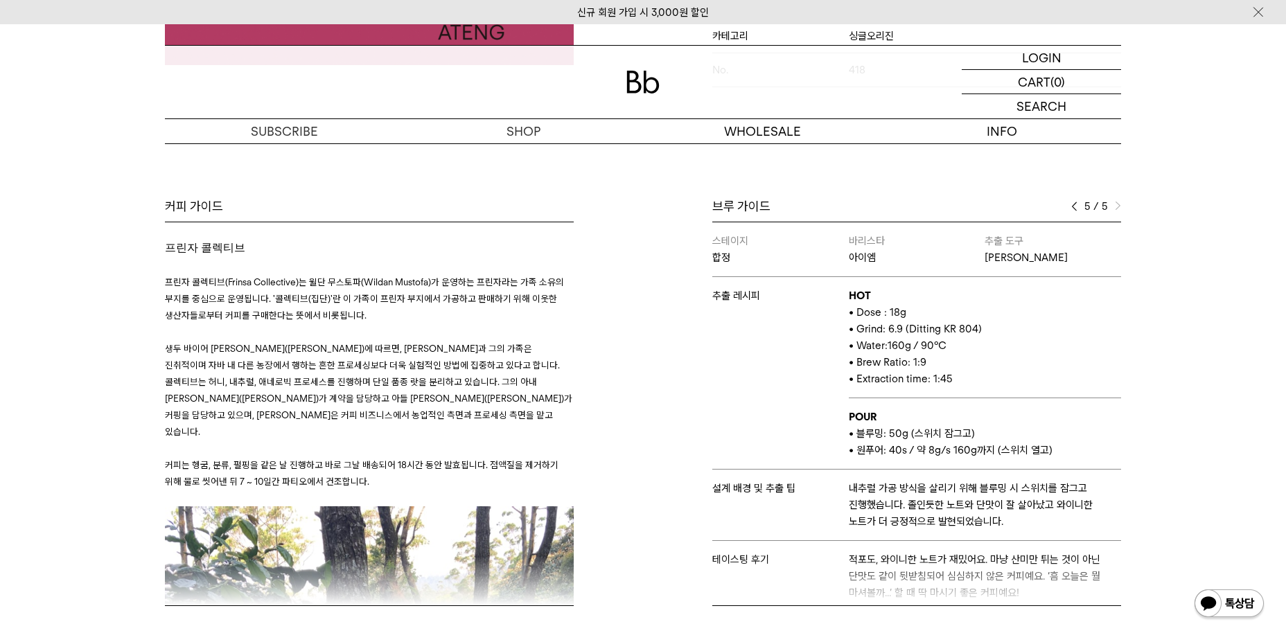
click at [1115, 202] on img at bounding box center [1118, 207] width 6 height 10
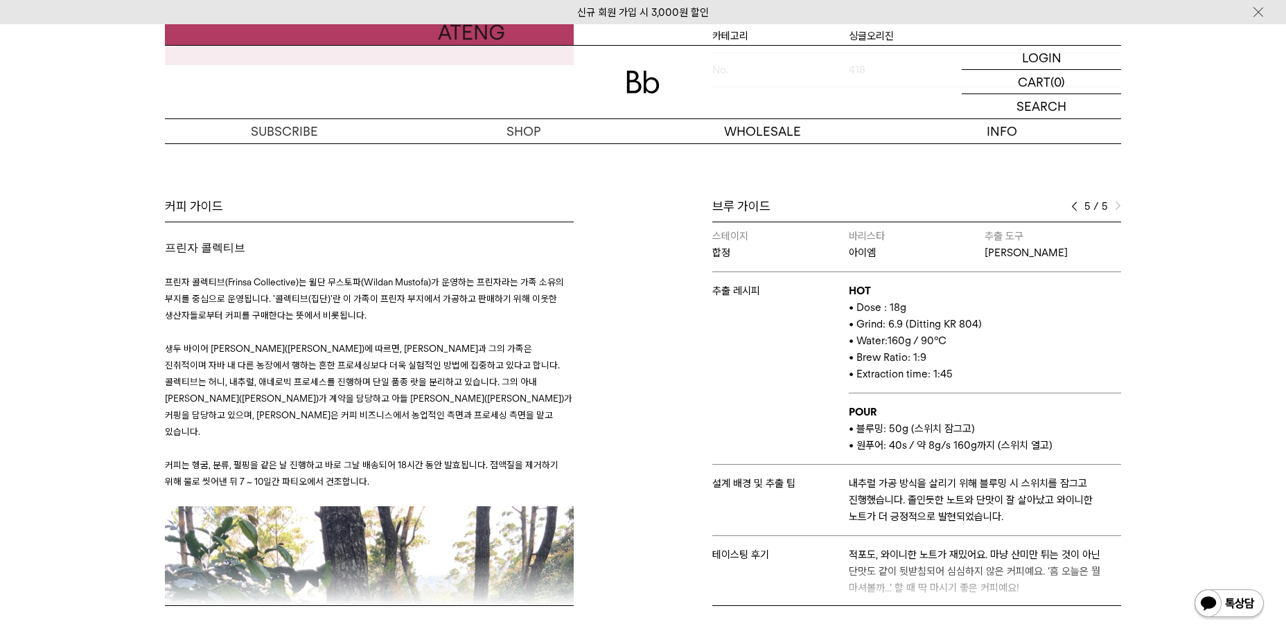
scroll to position [6, 0]
drag, startPoint x: 1128, startPoint y: 342, endPoint x: 1115, endPoint y: 377, distance: 37.9
click at [1115, 377] on div "커피 가이드 프린자 콜렉티브 프린자 콜렉티브(Frinsa Collective)는 [PERSON_NAME](Wildan Mustofa)가 운영하…" at bounding box center [643, 436] width 998 height 477
click at [1080, 198] on div "5 / 5" at bounding box center [1096, 206] width 50 height 17
click at [1072, 202] on img at bounding box center [1074, 207] width 6 height 10
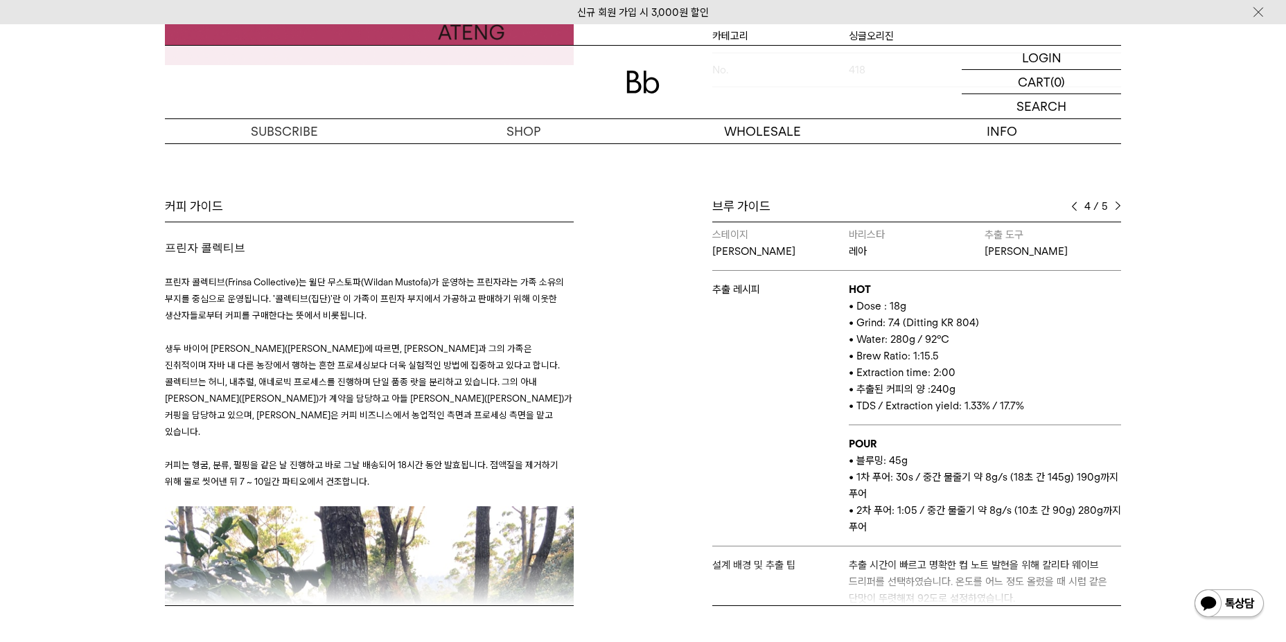
click at [1072, 202] on img at bounding box center [1074, 207] width 6 height 10
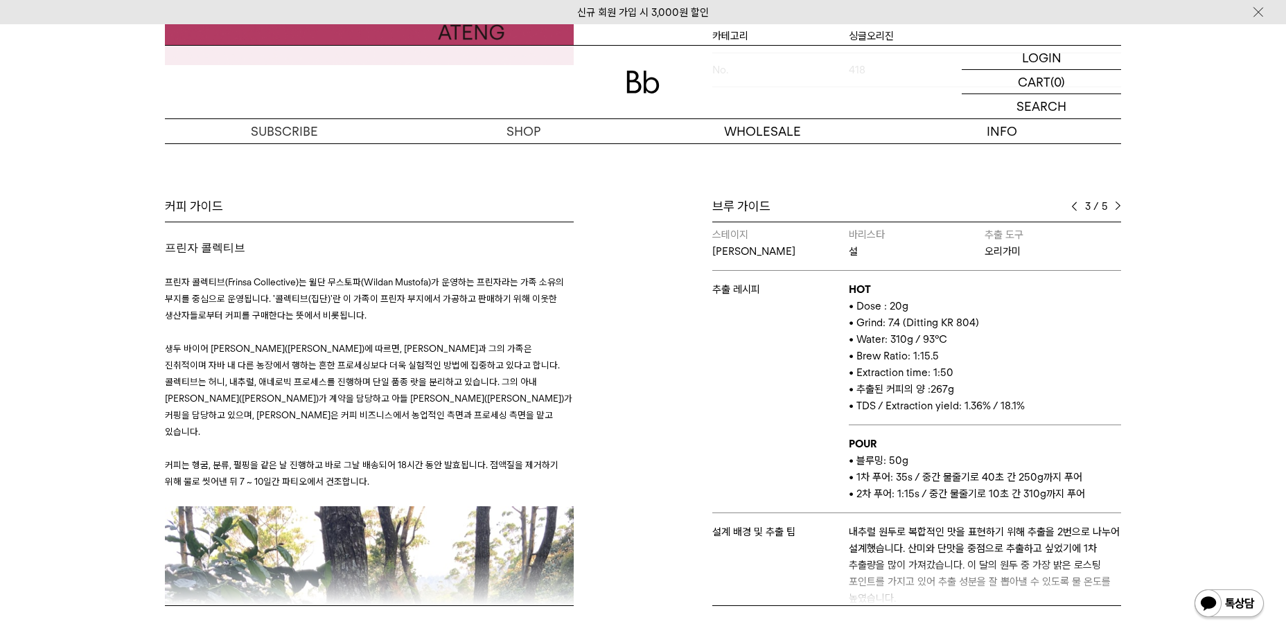
click at [1072, 202] on img at bounding box center [1074, 207] width 6 height 10
